Goal: Manage account settings

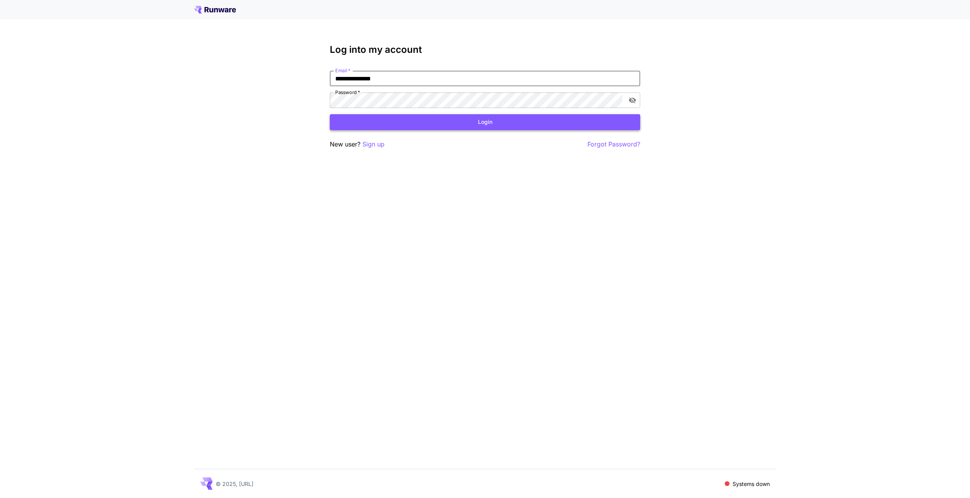
click at [428, 124] on button "Login" at bounding box center [485, 122] width 310 height 16
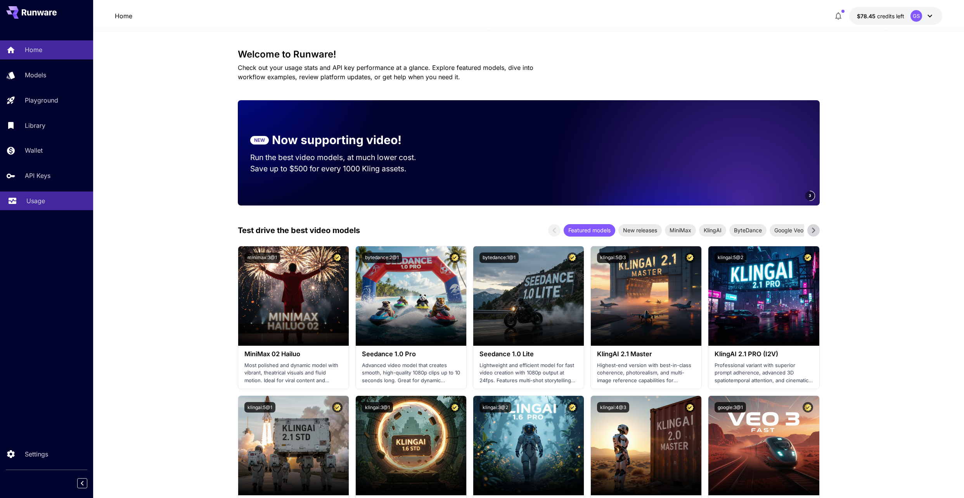
click at [40, 198] on p "Usage" at bounding box center [35, 200] width 19 height 9
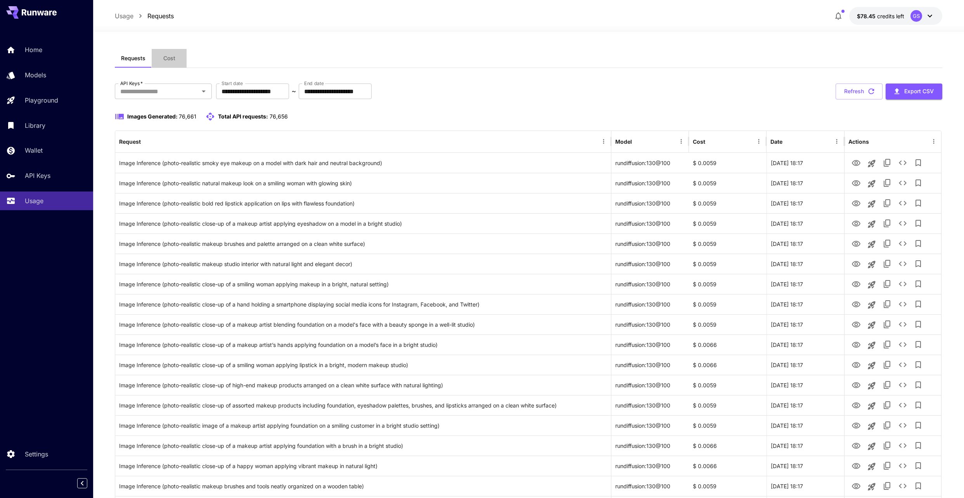
click at [173, 61] on span "Cost" at bounding box center [169, 58] width 12 height 7
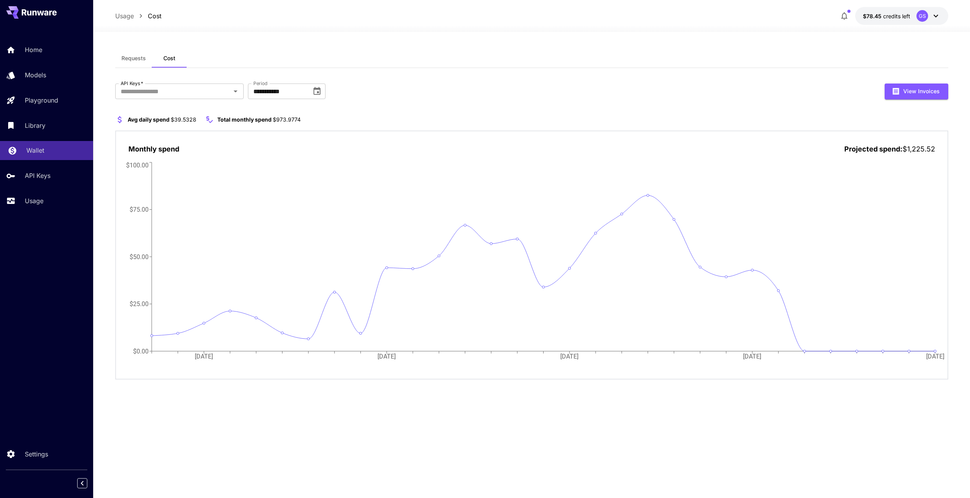
click at [34, 152] on p "Wallet" at bounding box center [35, 150] width 18 height 9
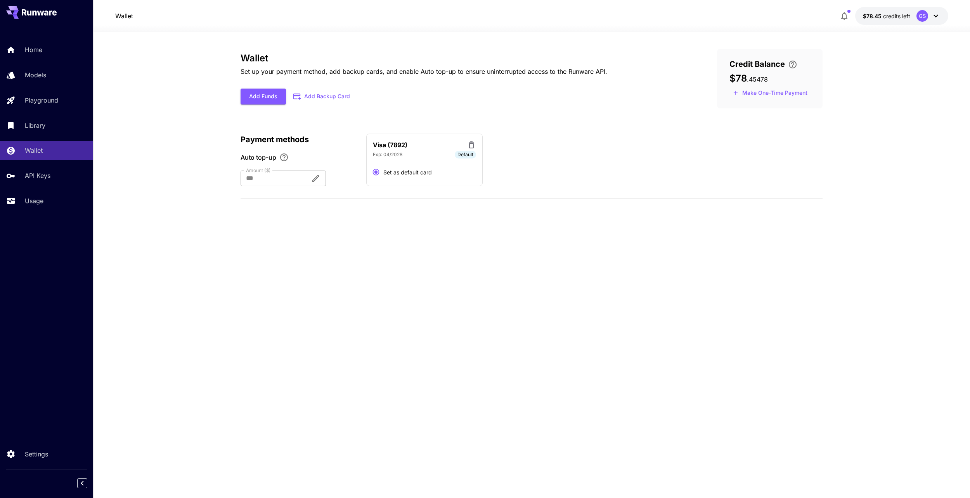
click at [337, 99] on button "Add Backup Card" at bounding box center [322, 96] width 72 height 15
click at [803, 92] on button "Make One-Time Payment" at bounding box center [771, 93] width 82 height 12
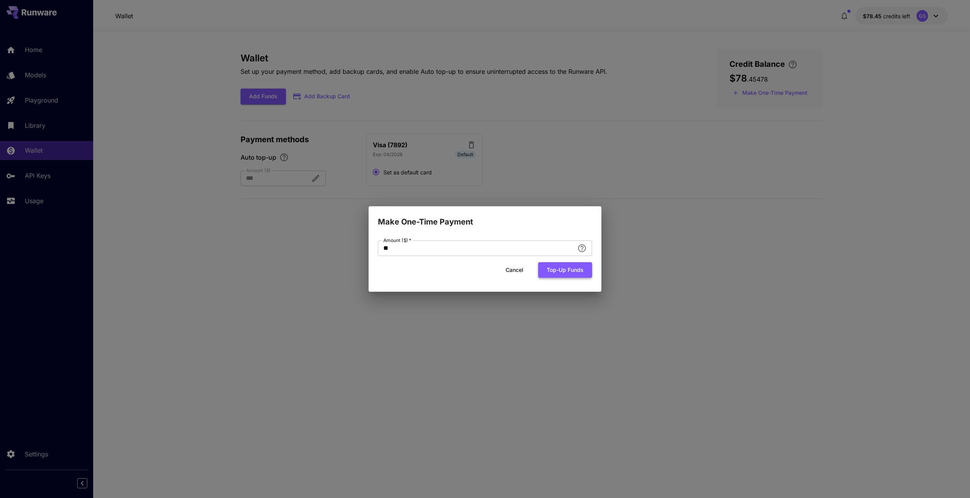
click at [560, 271] on button "Top-up funds" at bounding box center [565, 270] width 54 height 16
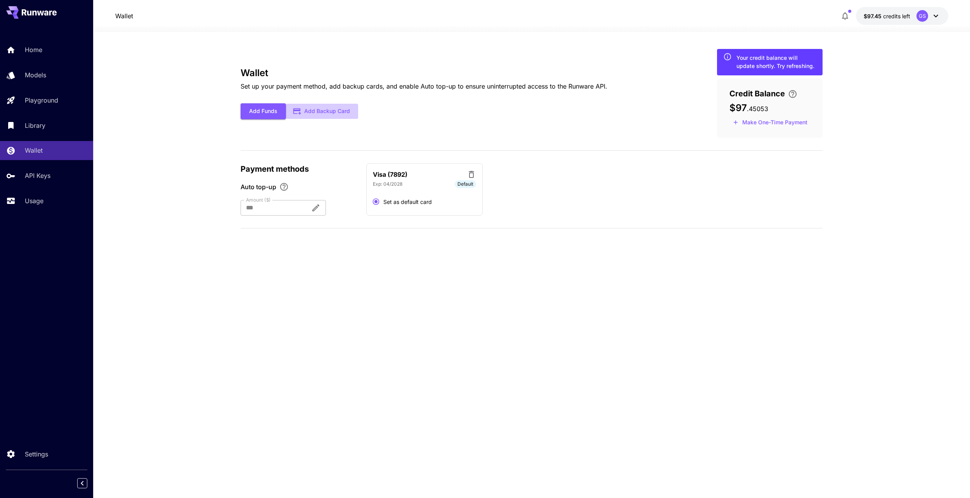
click at [335, 109] on button "Add Backup Card" at bounding box center [322, 111] width 72 height 15
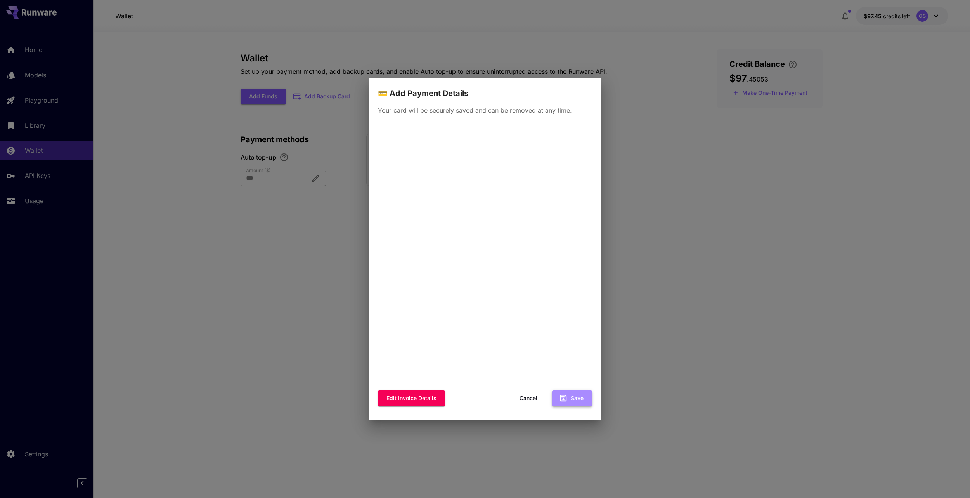
click at [581, 401] on button "Save" at bounding box center [572, 398] width 40 height 16
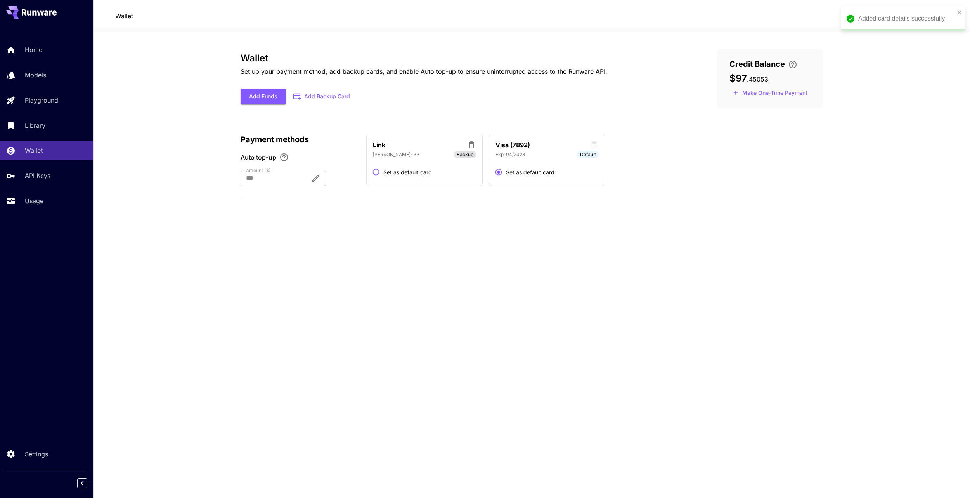
click at [421, 172] on span "Set as default card" at bounding box center [407, 172] width 49 height 8
click at [594, 147] on icon at bounding box center [594, 144] width 9 height 9
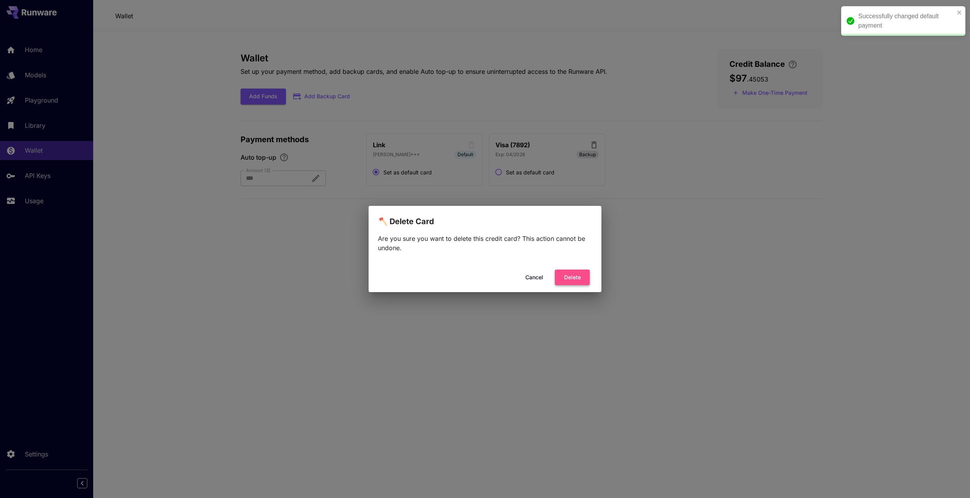
click at [567, 279] on button "Delete" at bounding box center [572, 277] width 35 height 16
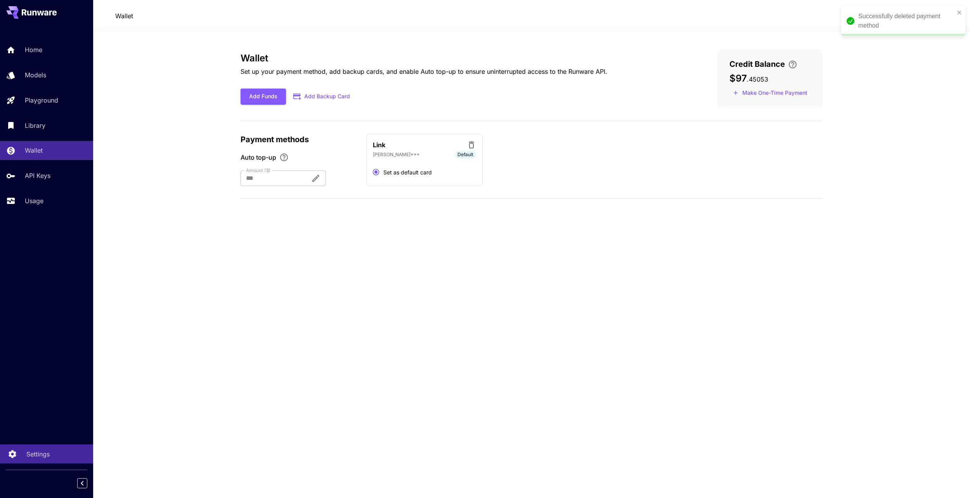
click at [42, 456] on p "Settings" at bounding box center [37, 453] width 23 height 9
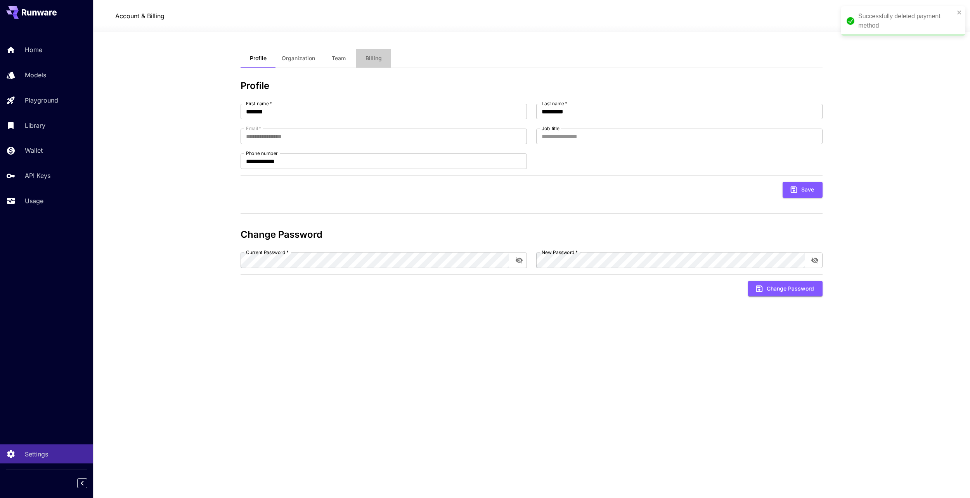
click at [371, 61] on span "Billing" at bounding box center [374, 58] width 16 height 7
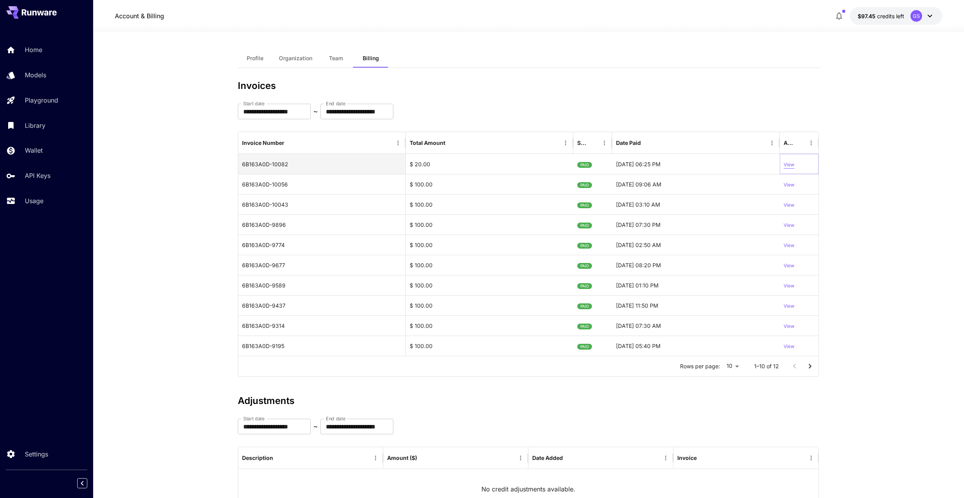
click at [792, 165] on p "View" at bounding box center [789, 164] width 11 height 7
click at [789, 183] on p "View" at bounding box center [789, 184] width 11 height 7
click at [790, 163] on p "View" at bounding box center [789, 164] width 11 height 7
click at [40, 201] on p "Usage" at bounding box center [35, 200] width 19 height 9
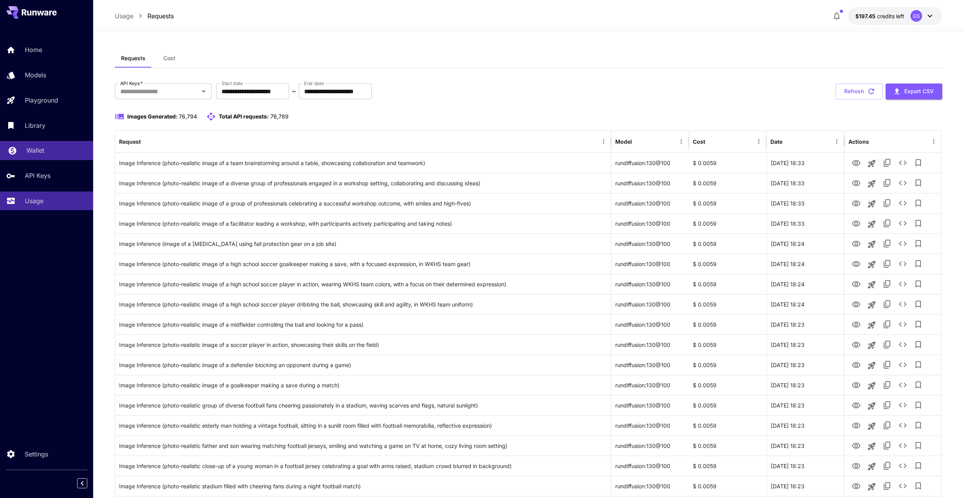
click at [42, 151] on p "Wallet" at bounding box center [35, 150] width 18 height 9
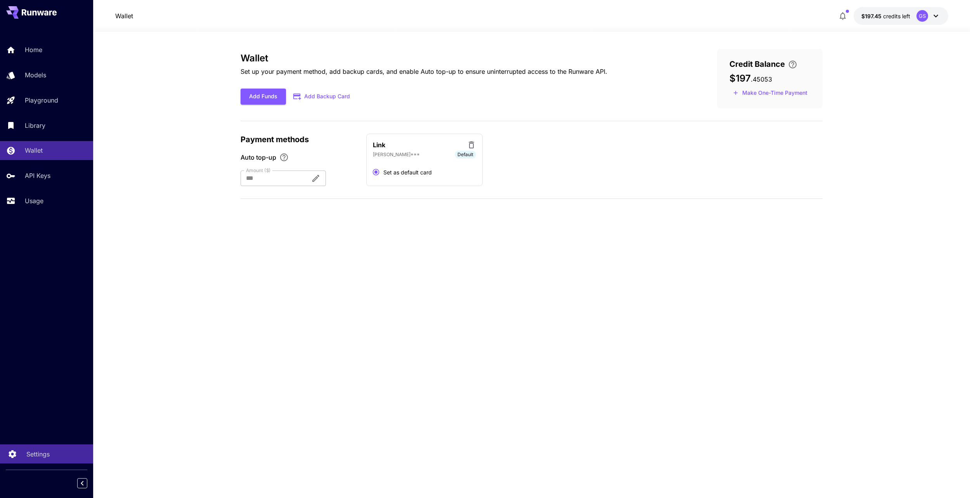
click at [33, 453] on p "Settings" at bounding box center [37, 453] width 23 height 9
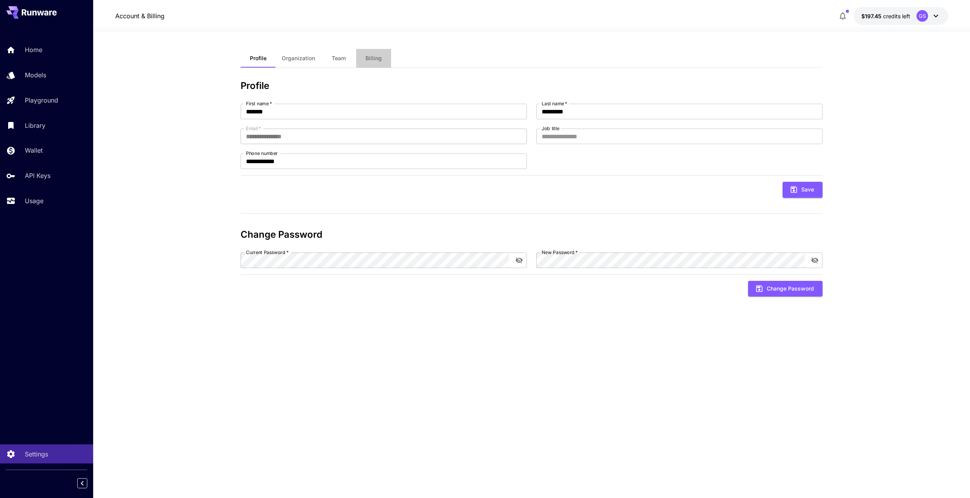
click at [379, 61] on span "Billing" at bounding box center [374, 58] width 16 height 7
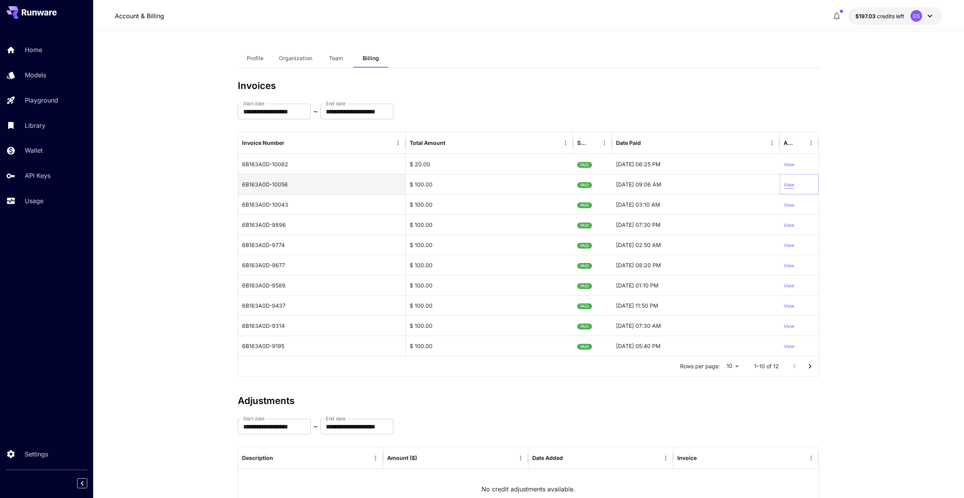
click at [791, 187] on p "View" at bounding box center [789, 184] width 11 height 7
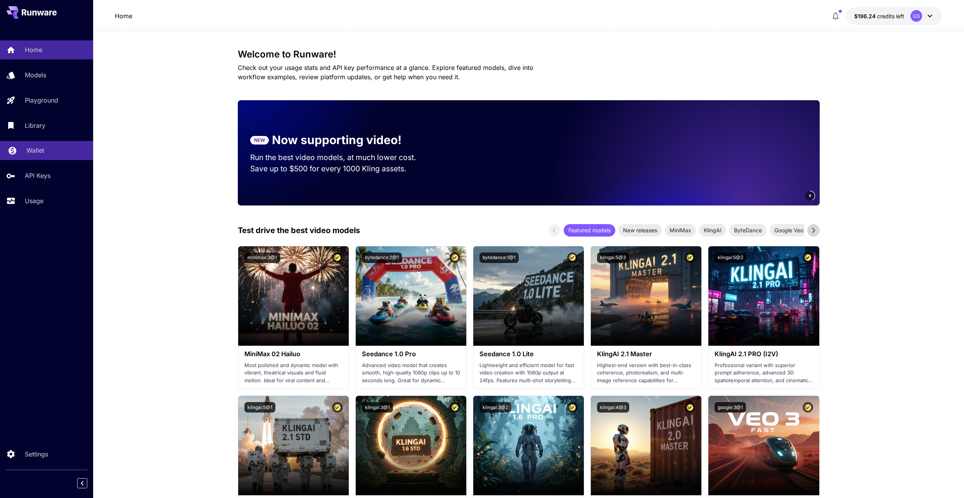
click at [38, 153] on p "Wallet" at bounding box center [35, 150] width 18 height 9
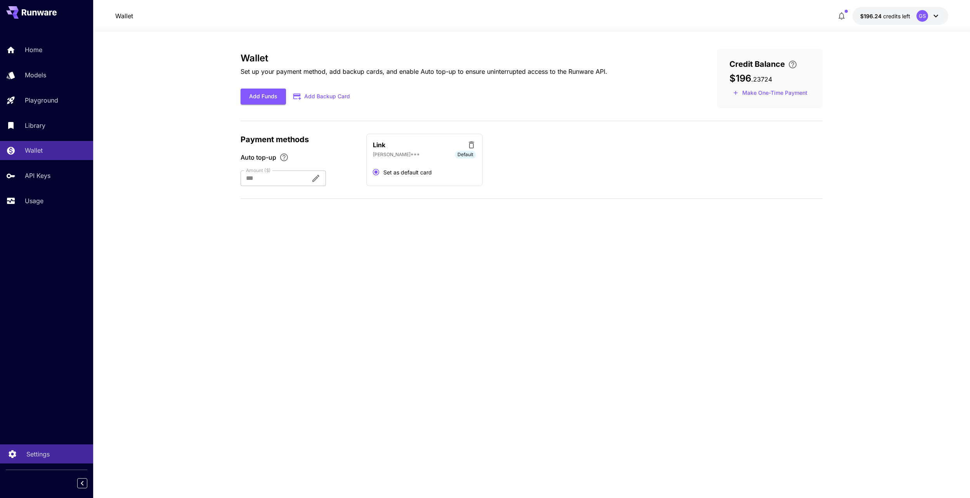
click at [41, 454] on p "Settings" at bounding box center [37, 453] width 23 height 9
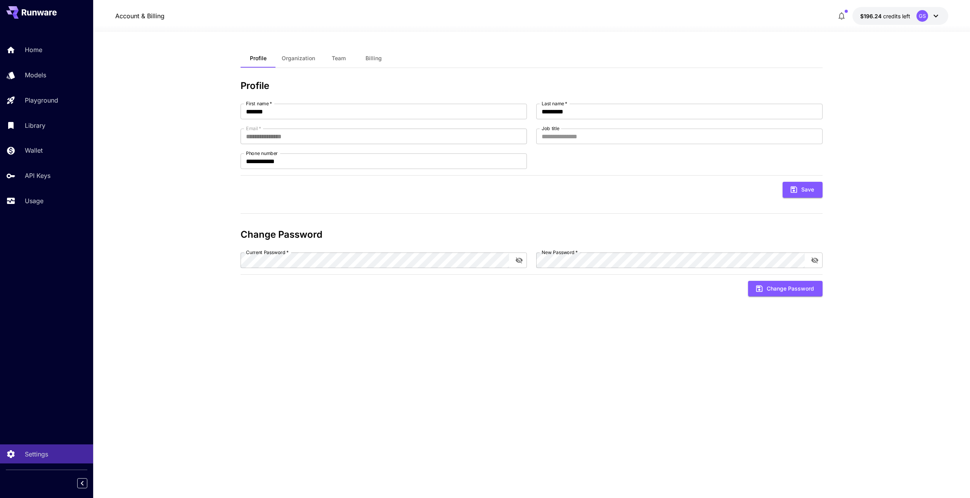
click at [380, 59] on span "Billing" at bounding box center [374, 58] width 16 height 7
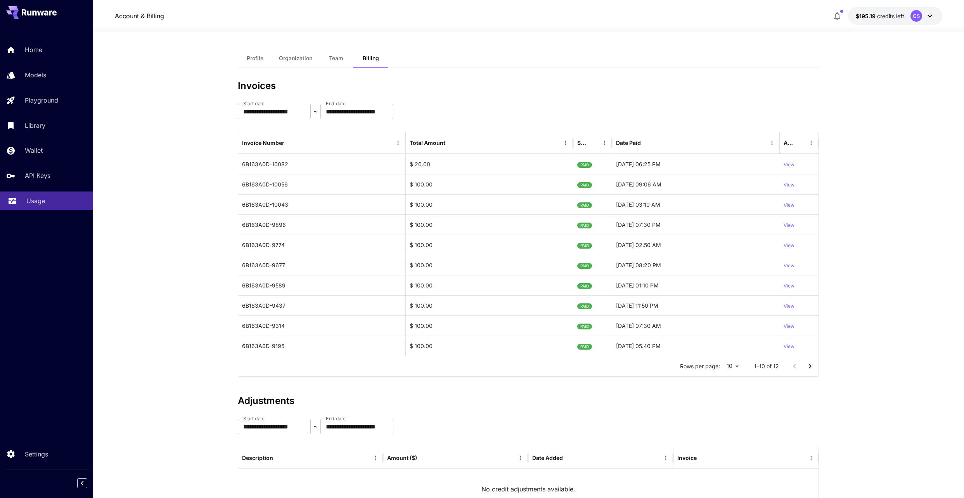
click at [41, 204] on p "Usage" at bounding box center [35, 200] width 19 height 9
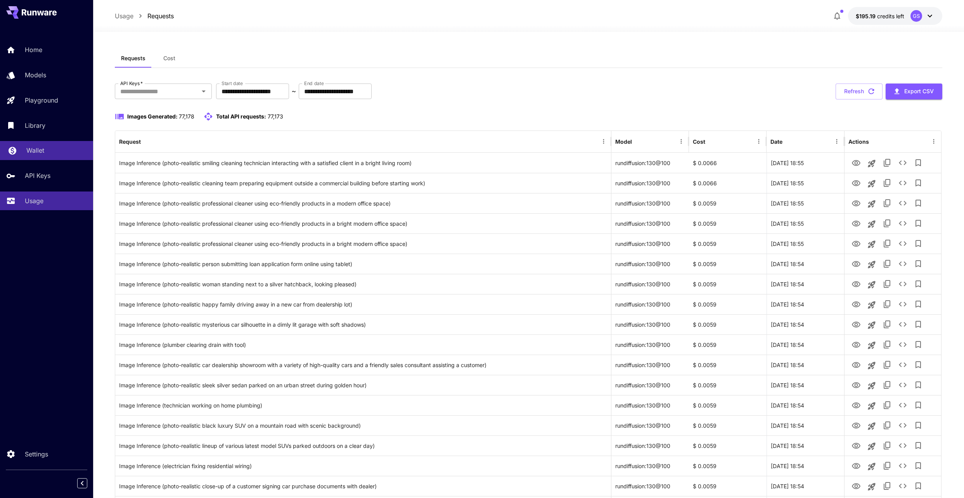
click at [36, 148] on p "Wallet" at bounding box center [35, 150] width 18 height 9
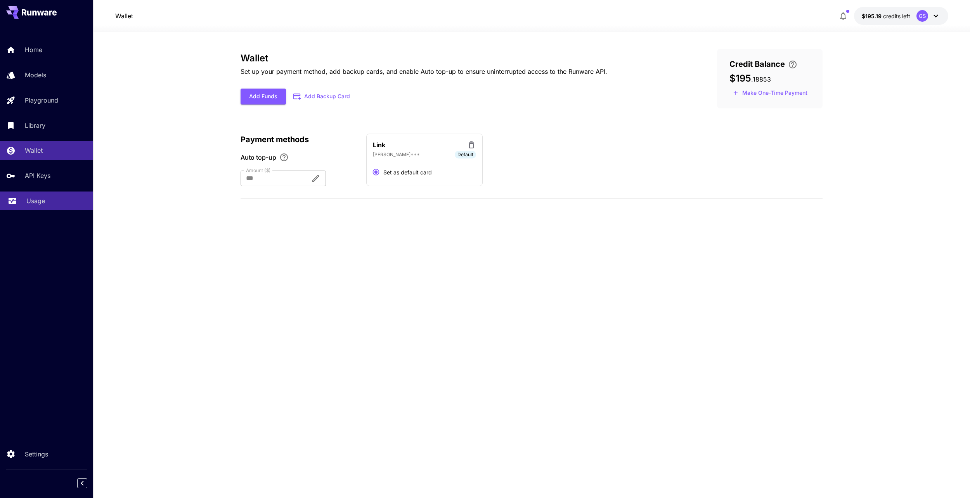
click at [22, 199] on link "Usage" at bounding box center [46, 200] width 93 height 19
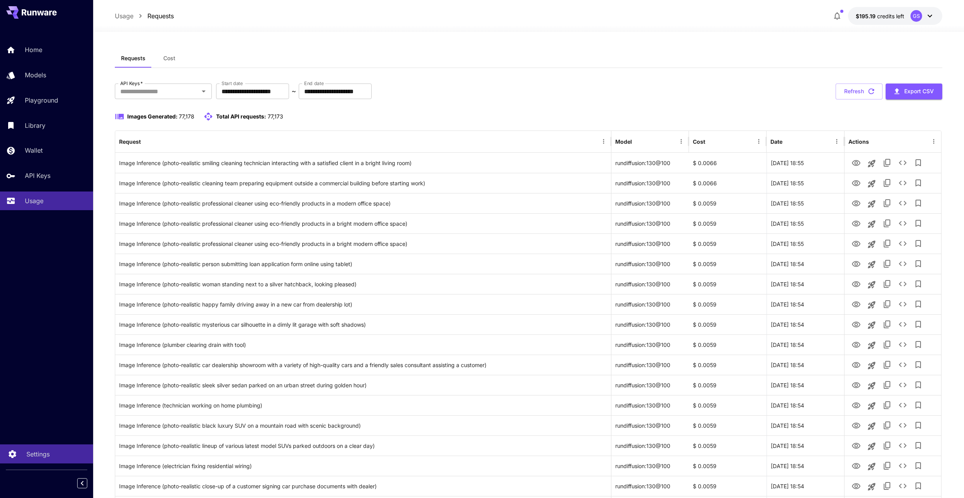
click at [45, 446] on link "Settings" at bounding box center [46, 453] width 93 height 19
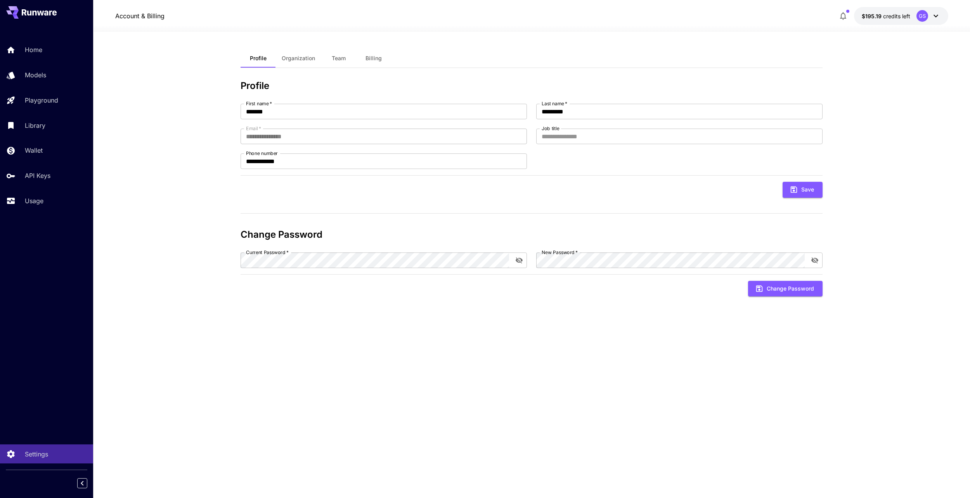
click at [335, 59] on span "Team" at bounding box center [339, 58] width 14 height 7
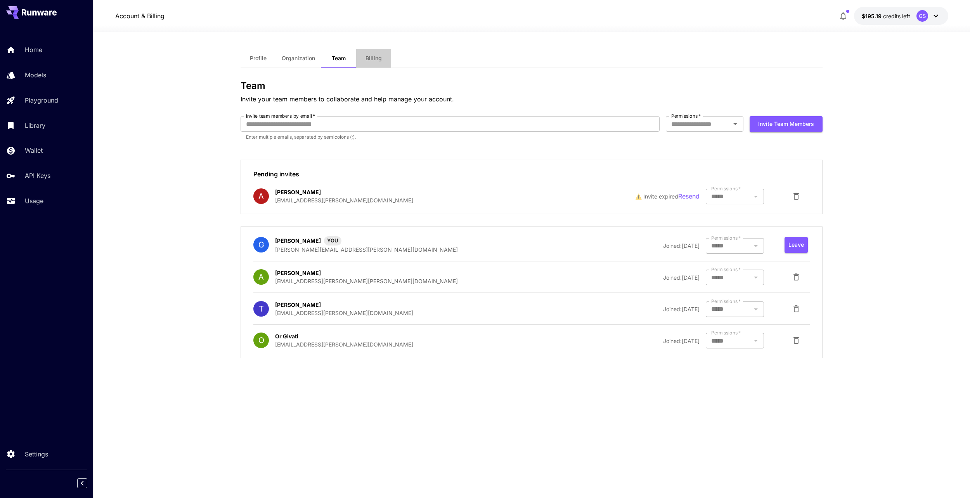
click at [368, 59] on span "Billing" at bounding box center [374, 58] width 16 height 7
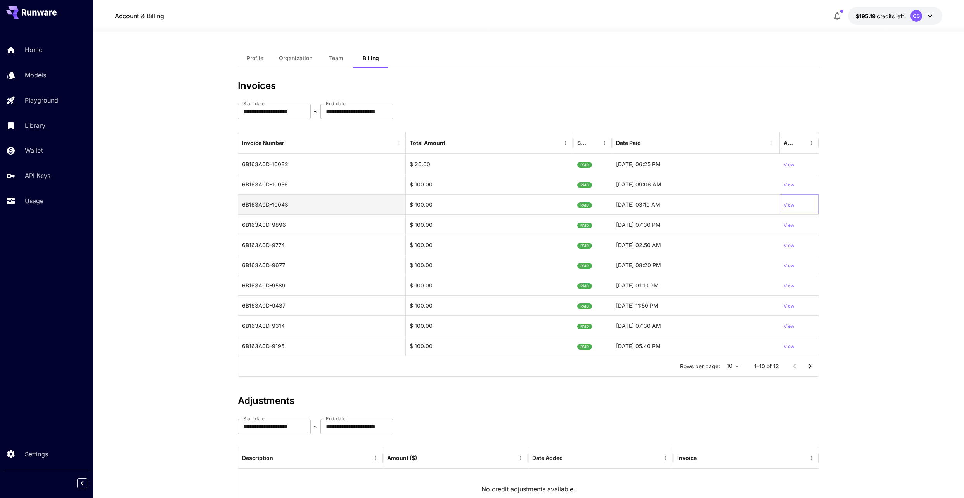
click at [792, 205] on p "View" at bounding box center [789, 204] width 11 height 7
click at [788, 165] on p "View" at bounding box center [789, 164] width 11 height 7
click at [35, 152] on p "Wallet" at bounding box center [35, 150] width 18 height 9
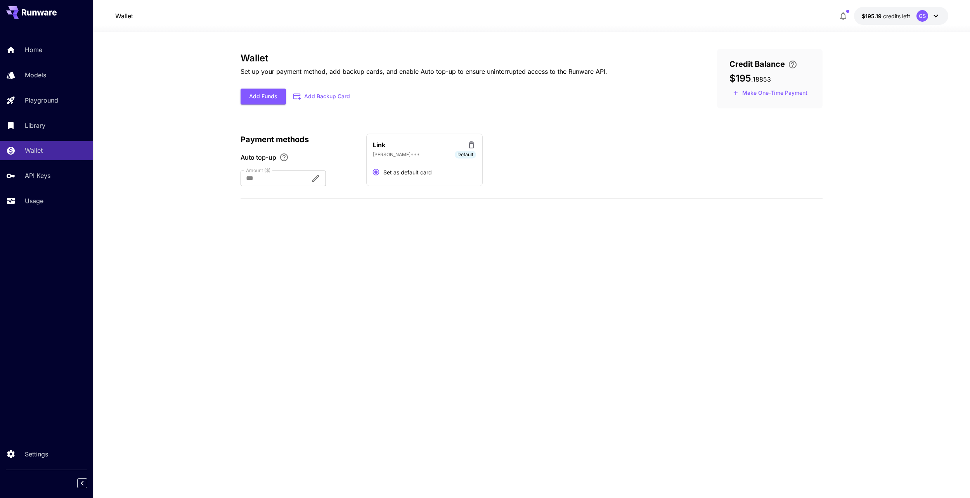
click at [390, 154] on p "gennady***" at bounding box center [396, 154] width 47 height 7
drag, startPoint x: 401, startPoint y: 150, endPoint x: 373, endPoint y: 265, distance: 118.6
click at [373, 265] on div "Wallet Set up your payment method, add backup cards, and enable Auto top-up to …" at bounding box center [532, 265] width 582 height 432
click at [394, 154] on p "gennady***" at bounding box center [396, 154] width 47 height 7
click at [33, 458] on p "Settings" at bounding box center [37, 453] width 23 height 9
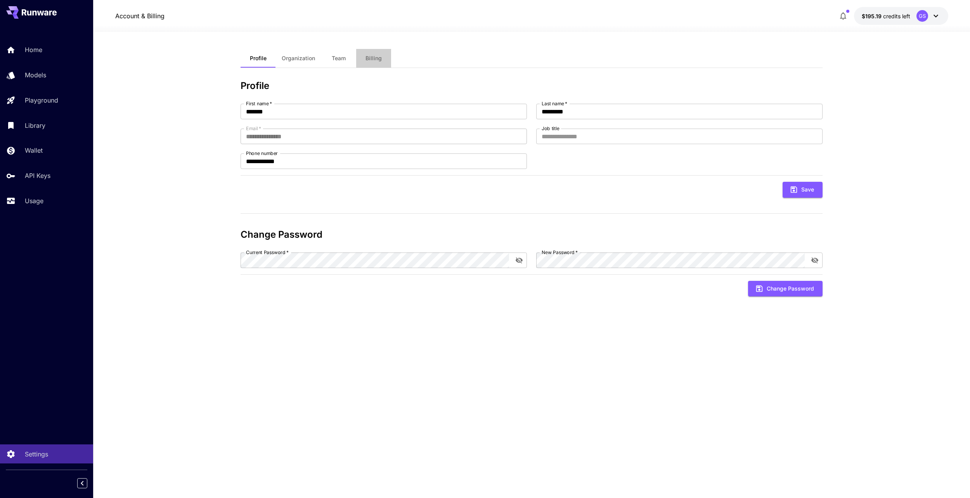
click at [373, 61] on span "Billing" at bounding box center [374, 58] width 16 height 7
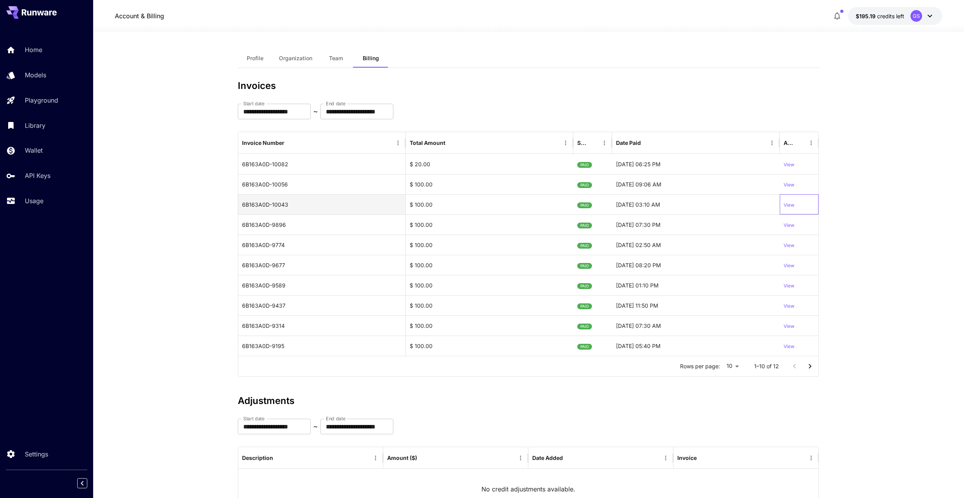
click at [796, 204] on div "View" at bounding box center [799, 204] width 39 height 20
click at [789, 204] on p "View" at bounding box center [789, 204] width 11 height 7
click at [786, 164] on p "View" at bounding box center [789, 164] width 11 height 7
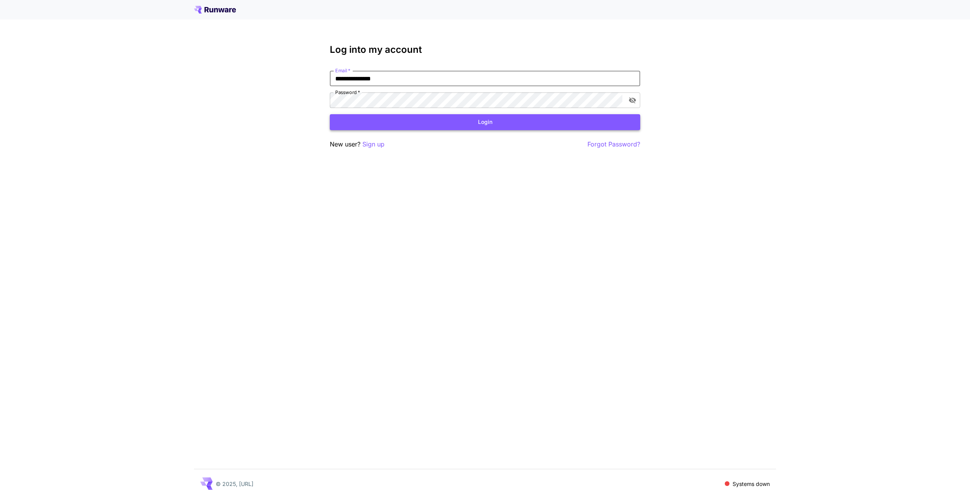
click at [488, 129] on button "Login" at bounding box center [485, 122] width 310 height 16
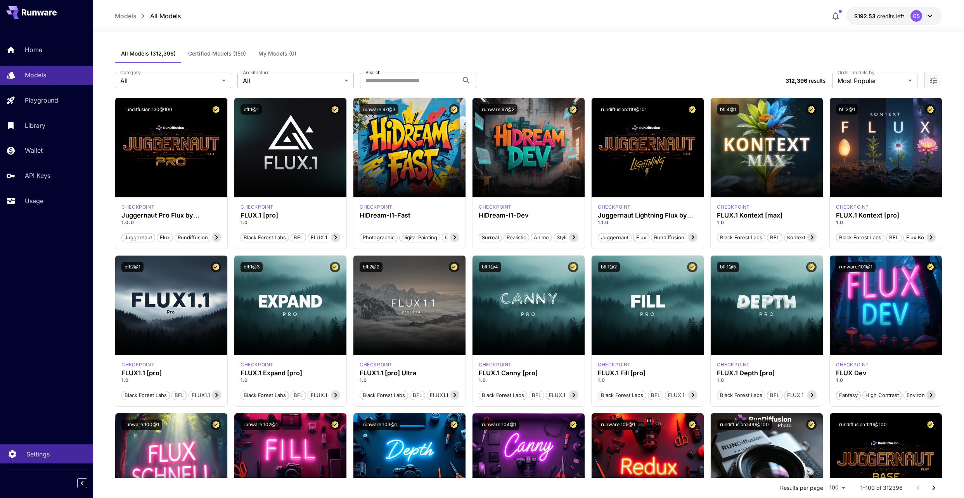
click at [35, 463] on link "Settings" at bounding box center [46, 453] width 93 height 19
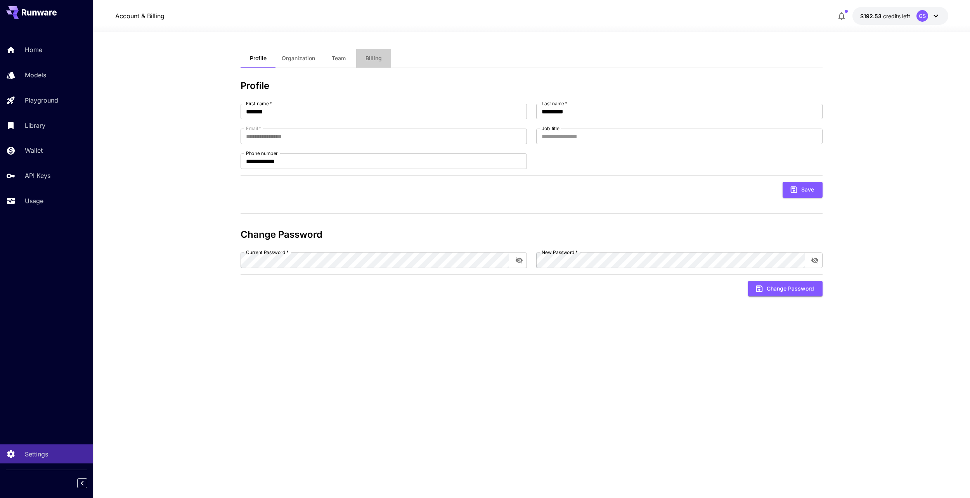
click at [375, 62] on button "Billing" at bounding box center [373, 58] width 35 height 19
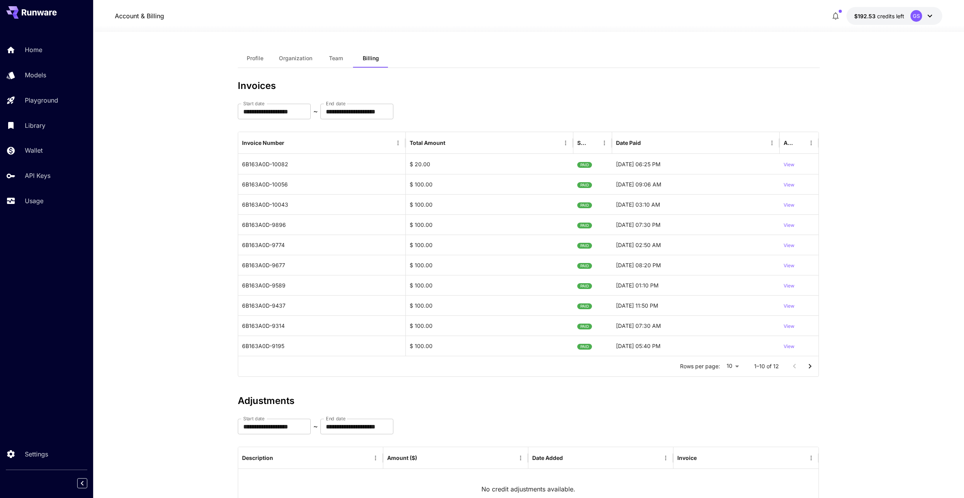
click at [313, 58] on button "Organization" at bounding box center [296, 58] width 46 height 19
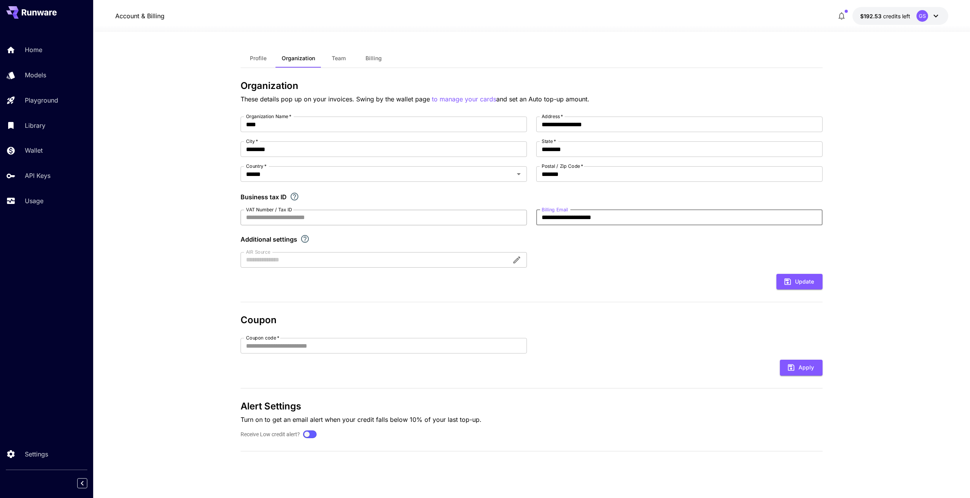
drag, startPoint x: 635, startPoint y: 221, endPoint x: 517, endPoint y: 216, distance: 118.1
click at [517, 216] on div "**********" at bounding box center [532, 191] width 582 height 151
paste input "email"
type input "**********"
click at [795, 282] on button "Update" at bounding box center [800, 282] width 46 height 16
